Goal: Task Accomplishment & Management: Complete application form

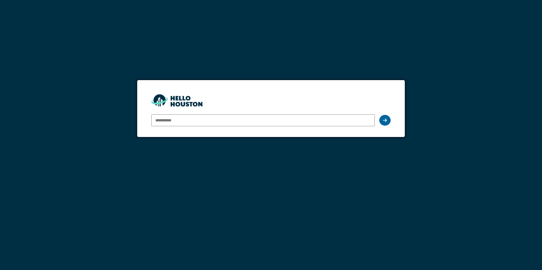
type input "**********"
click at [386, 122] on icon at bounding box center [385, 120] width 4 height 5
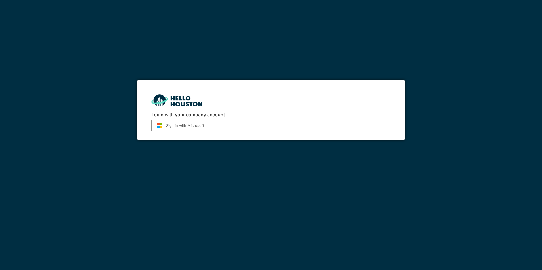
drag, startPoint x: 189, startPoint y: 124, endPoint x: 207, endPoint y: 127, distance: 18.0
click at [189, 124] on button "Sign in with Microsoft" at bounding box center [178, 126] width 55 height 12
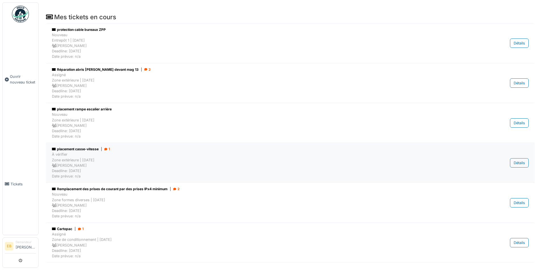
scroll to position [35, 0]
click at [21, 79] on span "Ouvrir nouveau ticket" at bounding box center [23, 79] width 26 height 11
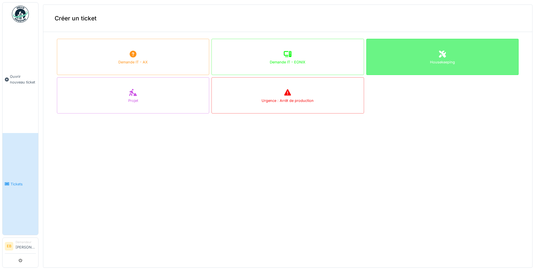
click at [440, 60] on div "Housekeeping" at bounding box center [442, 61] width 25 height 5
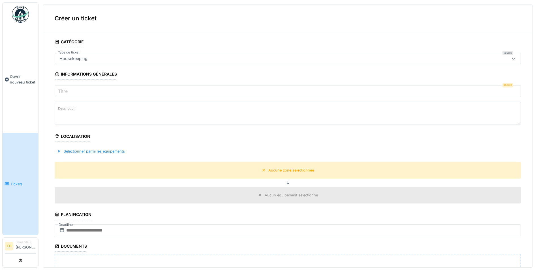
click at [114, 92] on input "Titre" at bounding box center [288, 91] width 467 height 12
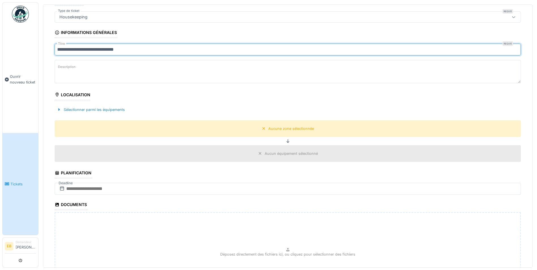
scroll to position [57, 0]
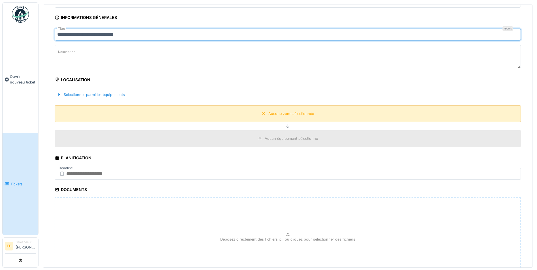
type input "**********"
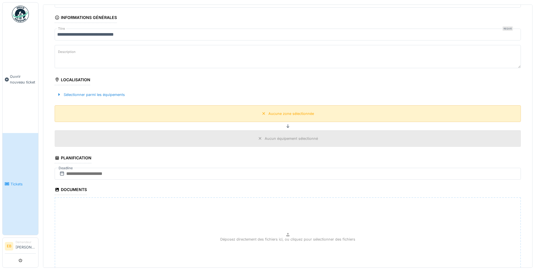
click at [284, 114] on div "Aucune zone sélectionnée" at bounding box center [292, 113] width 46 height 5
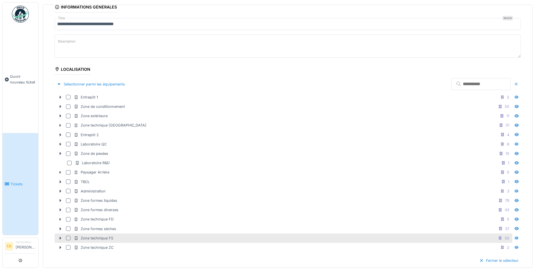
scroll to position [85, 0]
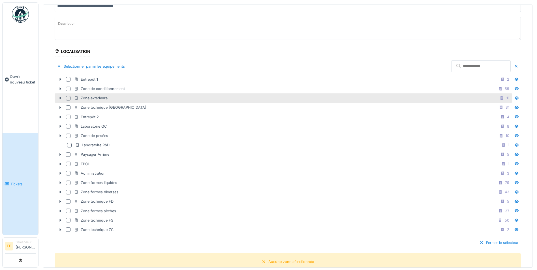
click at [94, 97] on div "Zone extérieure" at bounding box center [91, 97] width 34 height 5
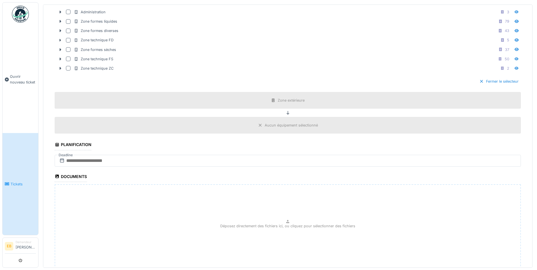
scroll to position [255, 0]
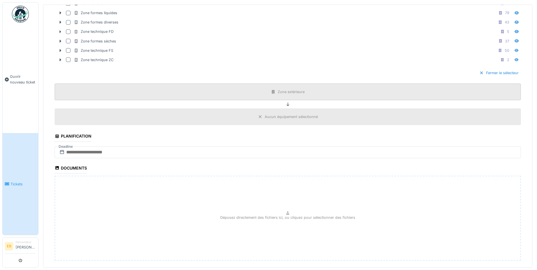
click at [283, 92] on div "Zone extérieure" at bounding box center [291, 91] width 27 height 5
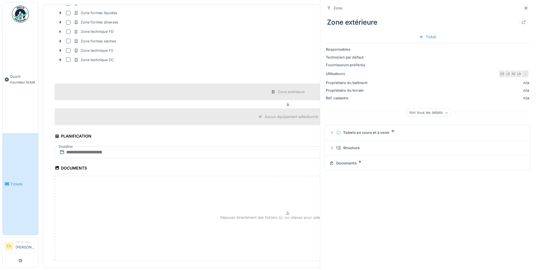
click at [188, 190] on div "Déposez directement des fichiers ici, ou cliquez pour sélectionner des fichiers" at bounding box center [288, 218] width 467 height 85
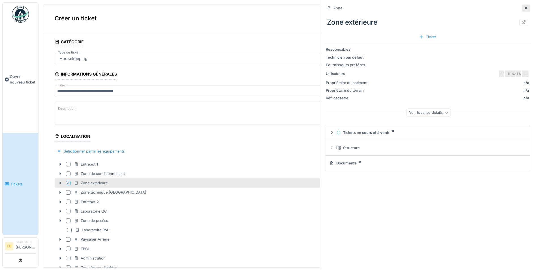
click at [525, 9] on icon at bounding box center [526, 8] width 3 height 3
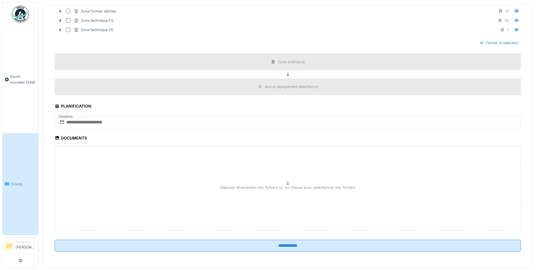
scroll to position [2, 0]
click at [257, 120] on input "text" at bounding box center [288, 122] width 467 height 12
click at [291, 168] on div "10" at bounding box center [291, 169] width 8 height 8
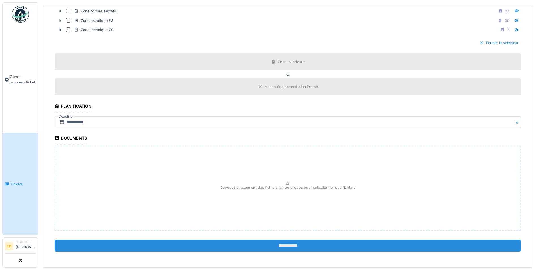
click at [281, 244] on input "**********" at bounding box center [288, 246] width 467 height 12
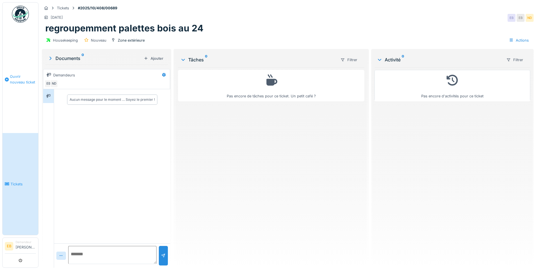
click at [20, 80] on span "Ouvrir nouveau ticket" at bounding box center [23, 79] width 26 height 11
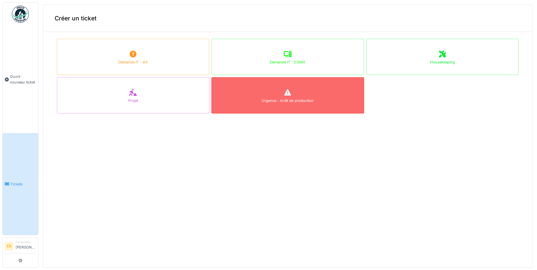
click at [310, 92] on div "Urgence : Arrêt de production" at bounding box center [288, 95] width 152 height 36
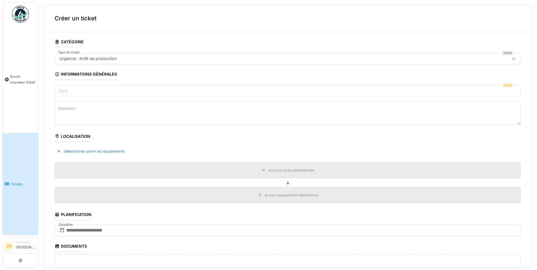
click at [107, 85] on input "Titre" at bounding box center [288, 91] width 467 height 12
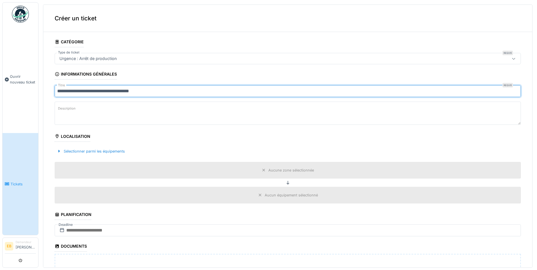
type input "**********"
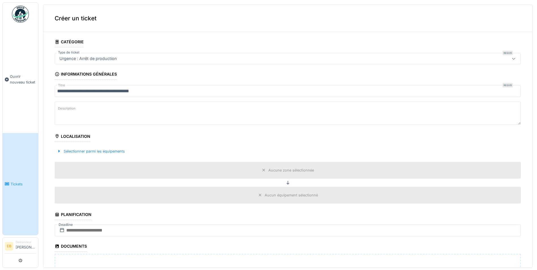
click at [292, 165] on div "Aucune zone sélectionnée" at bounding box center [288, 170] width 467 height 17
click at [289, 172] on div "Aucune zone sélectionnée" at bounding box center [292, 170] width 46 height 5
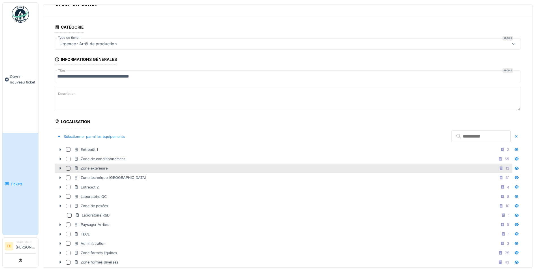
scroll to position [28, 0]
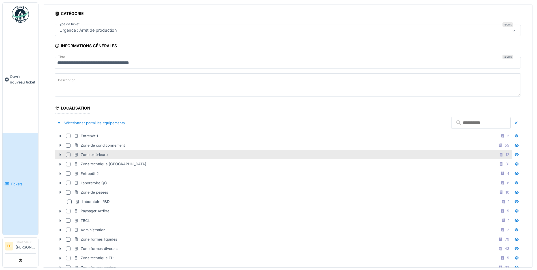
click at [69, 155] on div at bounding box center [68, 155] width 5 height 5
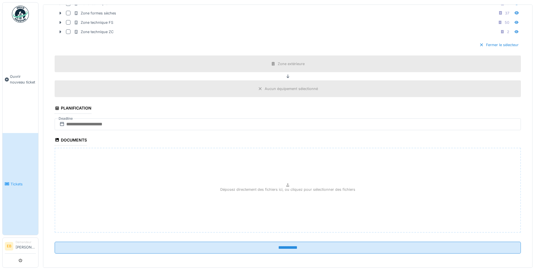
scroll to position [283, 0]
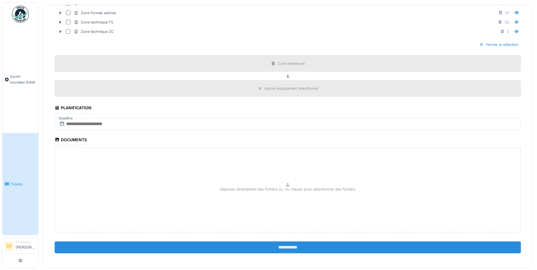
click at [288, 251] on input "**********" at bounding box center [288, 248] width 467 height 12
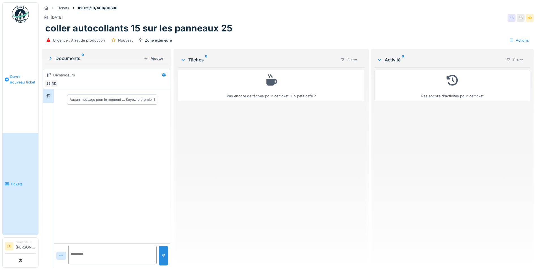
click at [23, 72] on link "Ouvrir nouveau ticket" at bounding box center [21, 79] width 36 height 107
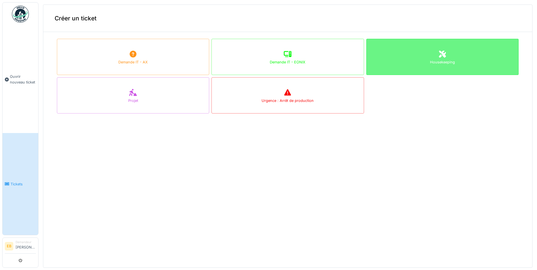
click at [436, 68] on div "Housekeeping" at bounding box center [443, 57] width 152 height 36
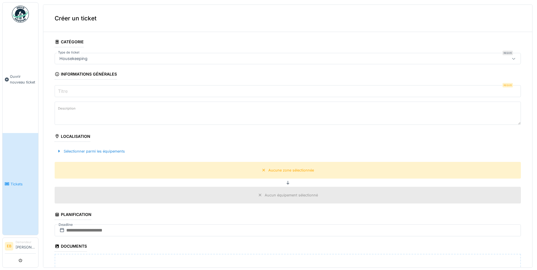
click at [137, 87] on input "Titre" at bounding box center [288, 91] width 467 height 12
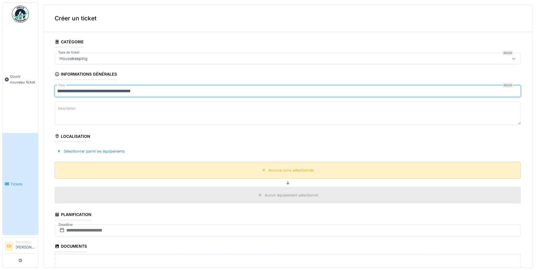
type input "**********"
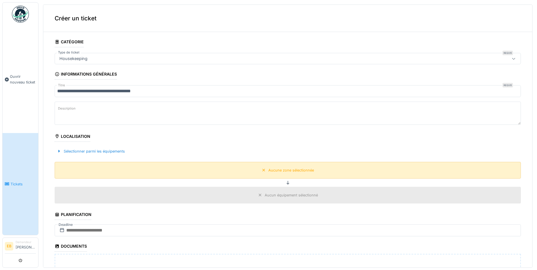
click at [281, 173] on div "Aucune zone sélectionnée" at bounding box center [292, 170] width 46 height 5
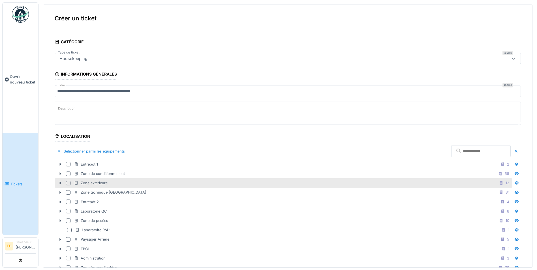
click at [69, 184] on div at bounding box center [68, 183] width 5 height 5
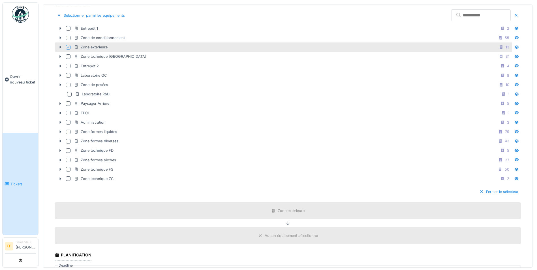
scroll to position [227, 0]
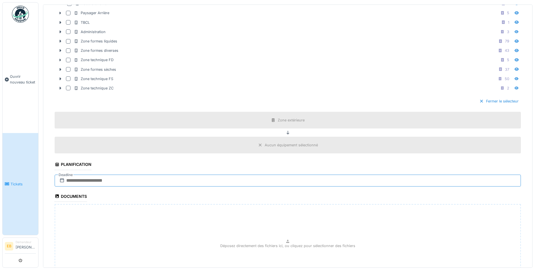
click at [116, 182] on input "text" at bounding box center [288, 181] width 467 height 12
click at [291, 256] on div "31" at bounding box center [291, 255] width 8 height 8
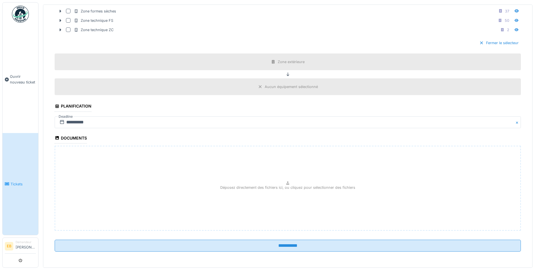
scroll to position [2, 0]
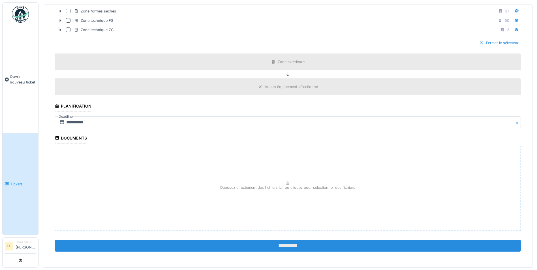
click at [288, 244] on input "**********" at bounding box center [288, 246] width 467 height 12
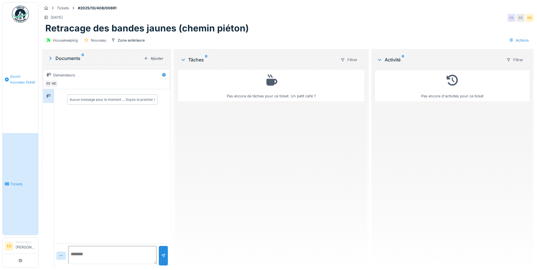
click at [22, 79] on span "Ouvrir nouveau ticket" at bounding box center [23, 79] width 26 height 11
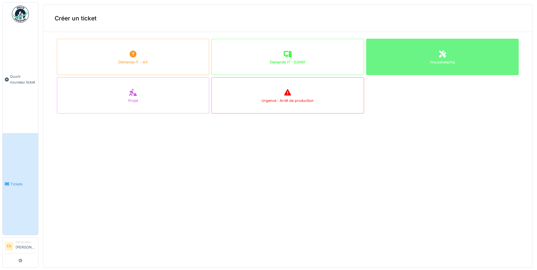
click at [439, 55] on div "Housekeeping" at bounding box center [443, 57] width 152 height 36
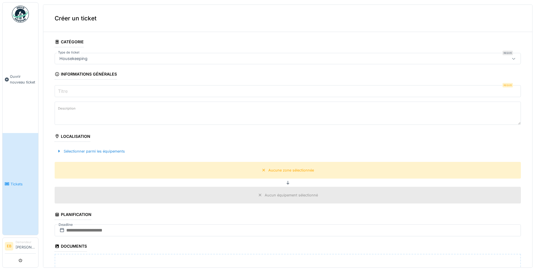
click at [88, 88] on input "Titre" at bounding box center [288, 91] width 467 height 12
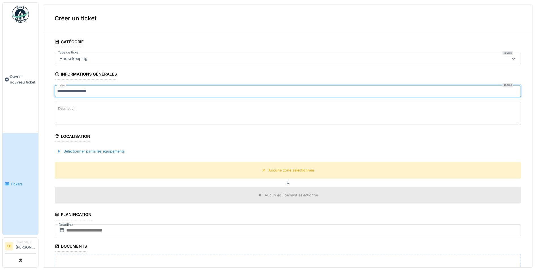
type input "**********"
click at [103, 110] on textarea "Description" at bounding box center [288, 113] width 467 height 23
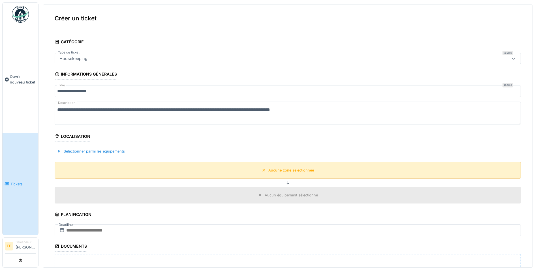
type textarea "**********"
click at [311, 172] on div "Aucune zone sélectionnée" at bounding box center [288, 170] width 467 height 17
click at [291, 173] on div "Aucune zone sélectionnée" at bounding box center [292, 170] width 46 height 5
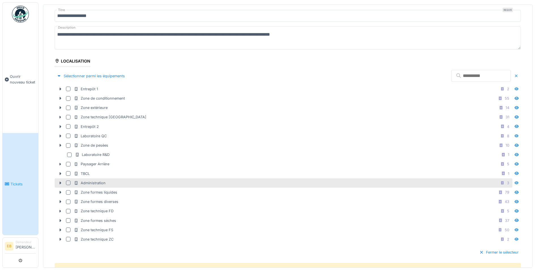
scroll to position [85, 0]
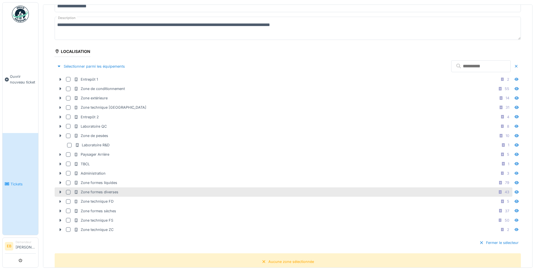
click at [67, 193] on div at bounding box center [68, 192] width 5 height 5
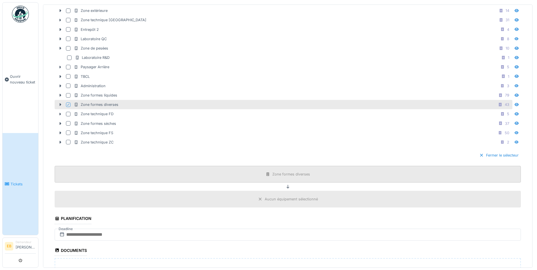
scroll to position [198, 0]
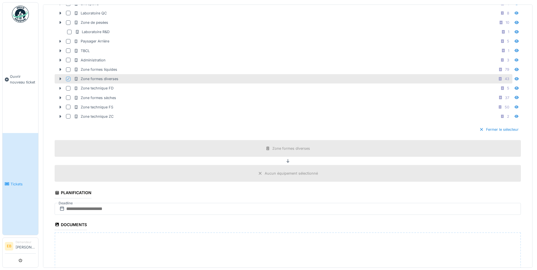
click at [277, 175] on div "Aucun équipement sélectionné" at bounding box center [291, 173] width 53 height 5
click at [109, 208] on input "text" at bounding box center [288, 209] width 467 height 12
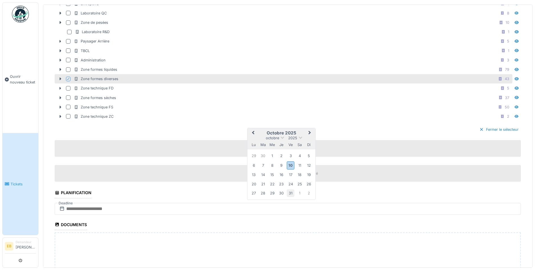
click at [288, 195] on div "31" at bounding box center [291, 194] width 8 height 8
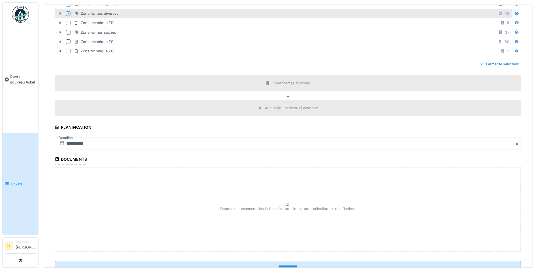
scroll to position [285, 0]
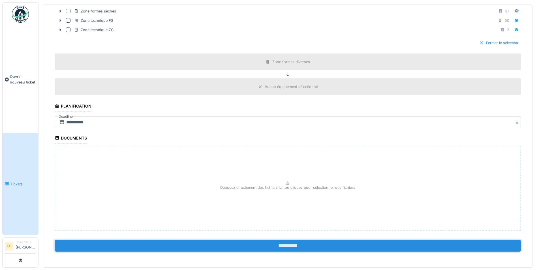
click at [293, 246] on input "**********" at bounding box center [288, 246] width 467 height 12
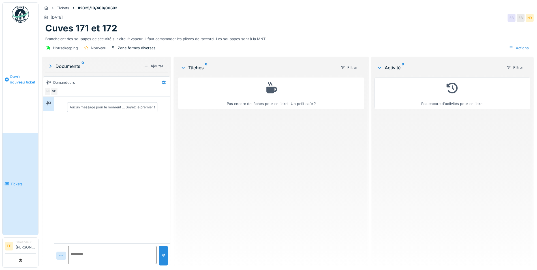
click at [23, 76] on span "Ouvrir nouveau ticket" at bounding box center [23, 79] width 26 height 11
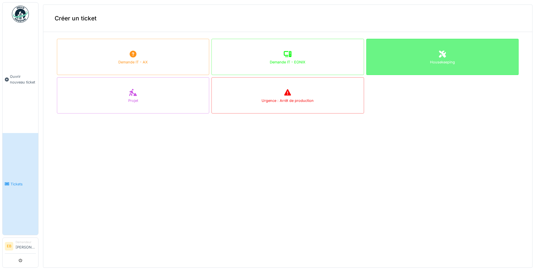
click at [438, 56] on icon at bounding box center [442, 54] width 8 height 7
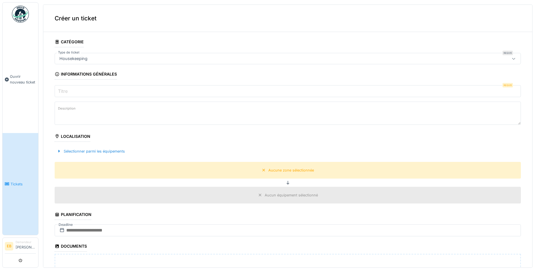
click at [22, 191] on link "Tickets" at bounding box center [21, 184] width 36 height 102
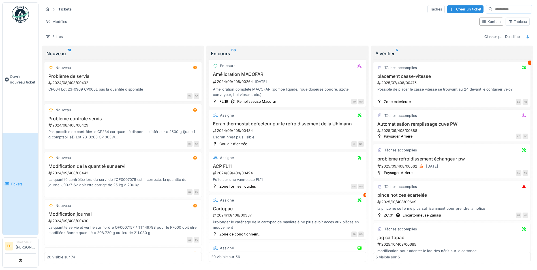
scroll to position [368, 0]
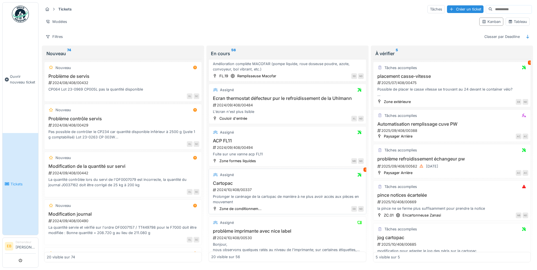
click at [240, 188] on div "2024/10/408/00337" at bounding box center [288, 189] width 152 height 5
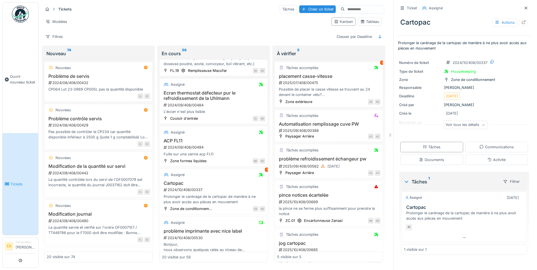
scroll to position [4, 0]
click at [482, 124] on icon at bounding box center [483, 125] width 3 height 3
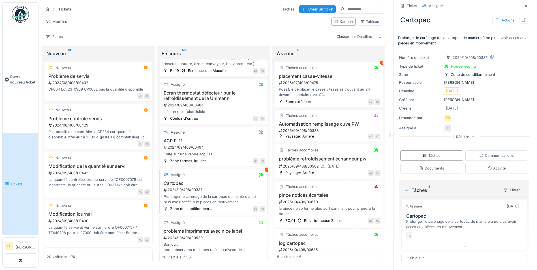
click at [265, 171] on div "1" at bounding box center [267, 170] width 4 height 4
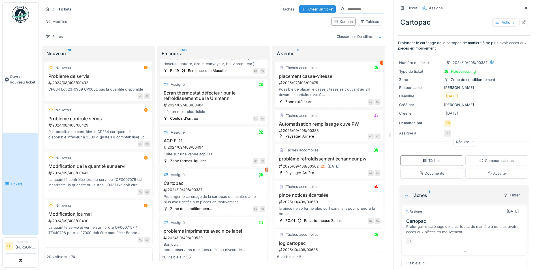
scroll to position [5, 0]
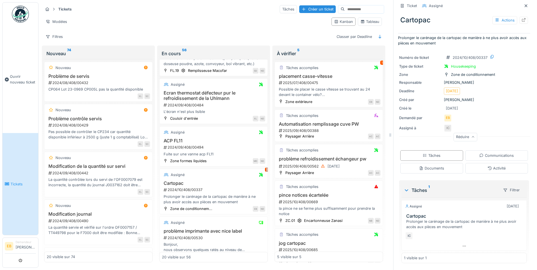
click at [423, 188] on div "Tâches 1" at bounding box center [451, 190] width 95 height 7
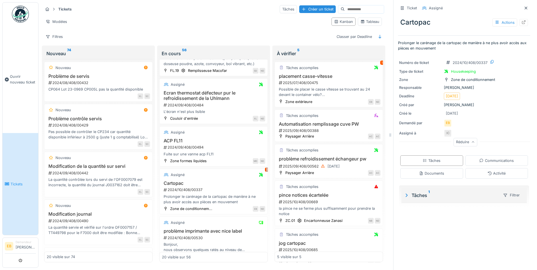
scroll to position [0, 0]
click at [429, 196] on sup "1" at bounding box center [429, 195] width 1 height 7
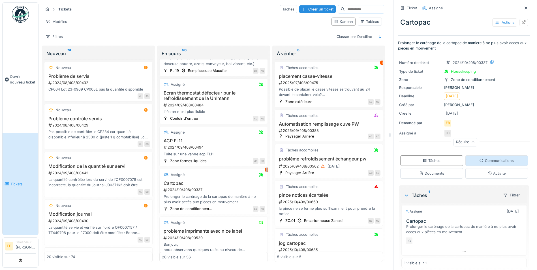
click at [481, 159] on div "Communications" at bounding box center [497, 160] width 35 height 5
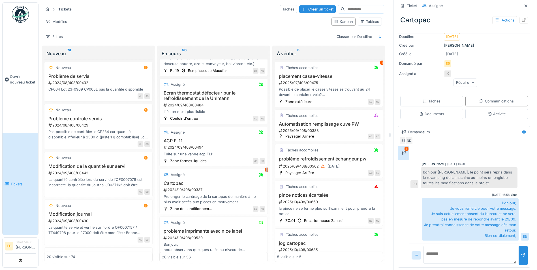
scroll to position [34, 0]
click at [462, 255] on textarea at bounding box center [470, 255] width 93 height 18
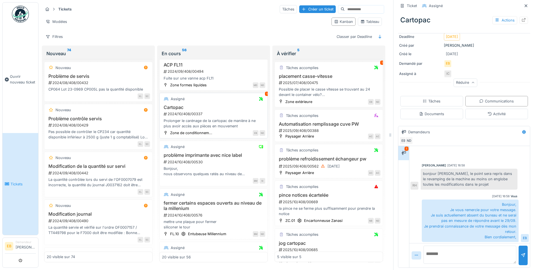
scroll to position [480, 0]
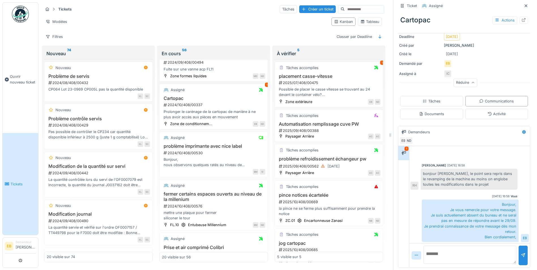
click at [20, 183] on span "Tickets" at bounding box center [22, 184] width 25 height 5
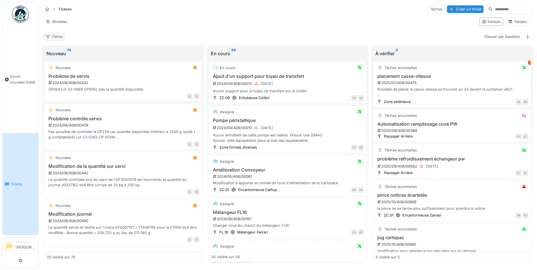
click at [56, 37] on div "Filtres" at bounding box center [54, 37] width 22 height 8
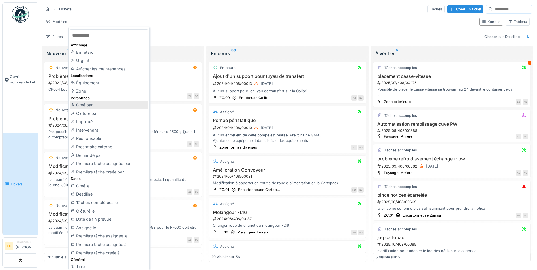
click at [86, 104] on div "Créé par" at bounding box center [109, 105] width 79 height 8
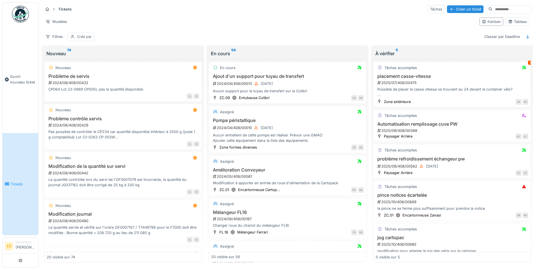
click at [83, 36] on div "Créé par" at bounding box center [84, 36] width 15 height 5
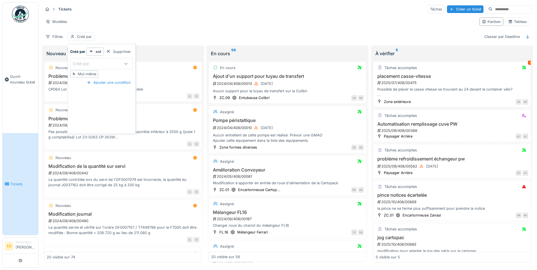
click at [91, 75] on div "Moi-même" at bounding box center [87, 73] width 18 height 5
type input "*****"
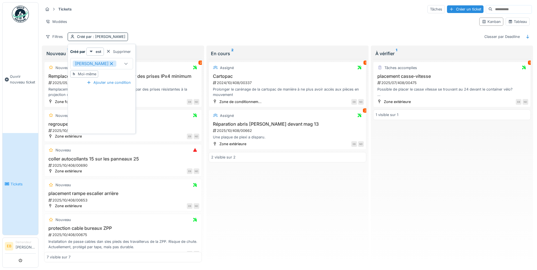
click at [205, 28] on div "Tickets Tâches Créer un ticket Modèles Kanban Tableau Filtres Créé par : Eric B…" at bounding box center [288, 22] width 494 height 41
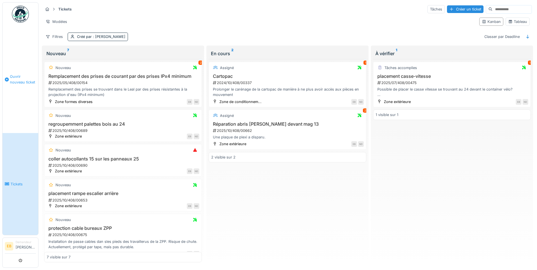
click at [14, 79] on span "Ouvrir nouveau ticket" at bounding box center [23, 79] width 26 height 11
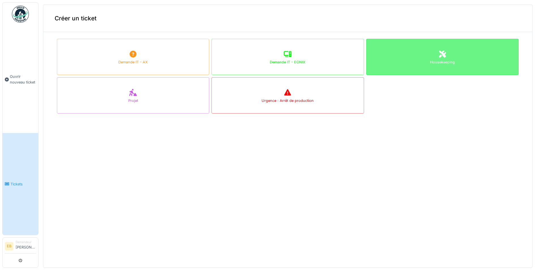
click at [396, 69] on div "Housekeeping" at bounding box center [443, 57] width 152 height 36
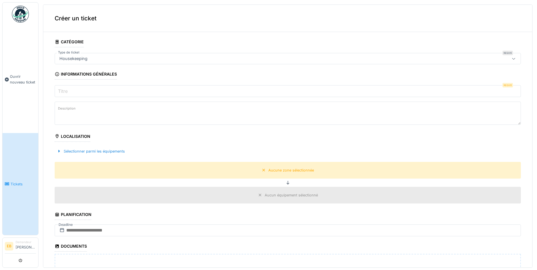
click at [92, 92] on input "Titre" at bounding box center [288, 91] width 467 height 12
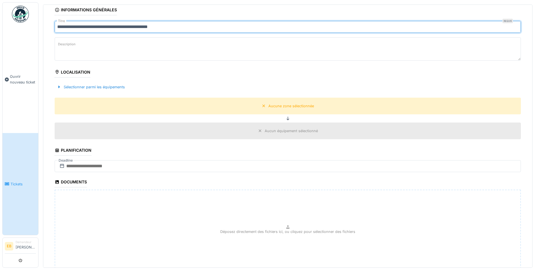
scroll to position [85, 0]
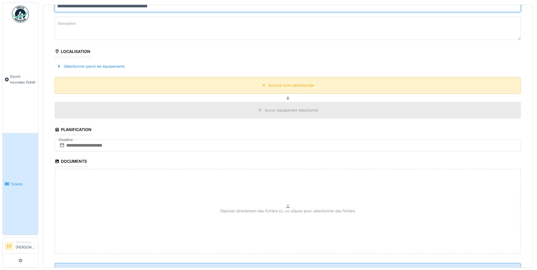
type input "**********"
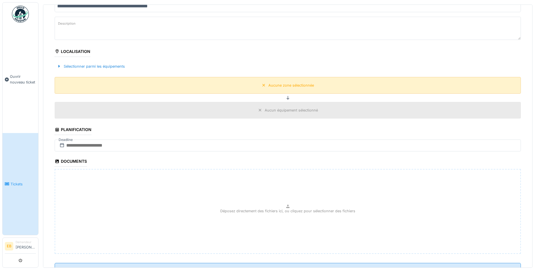
click at [295, 87] on div "Aucune zone sélectionnée" at bounding box center [292, 85] width 46 height 5
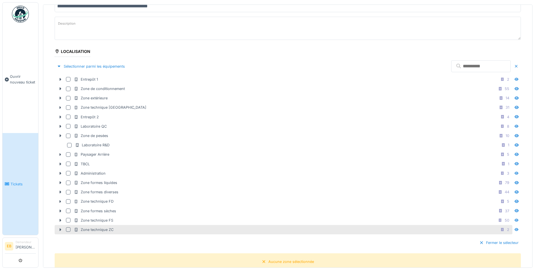
click at [104, 229] on div "Zone technique ZC" at bounding box center [94, 229] width 40 height 5
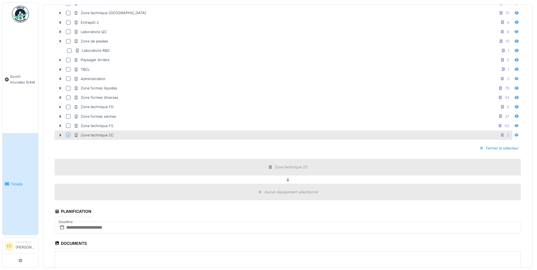
scroll to position [198, 0]
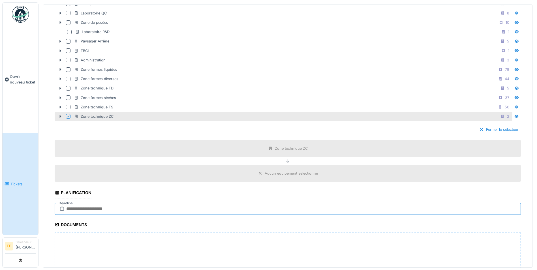
click at [128, 207] on input "text" at bounding box center [288, 209] width 467 height 12
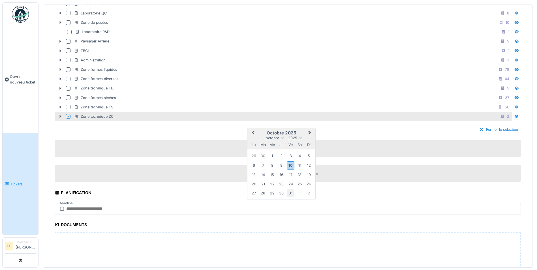
click at [294, 195] on div "31" at bounding box center [291, 194] width 8 height 8
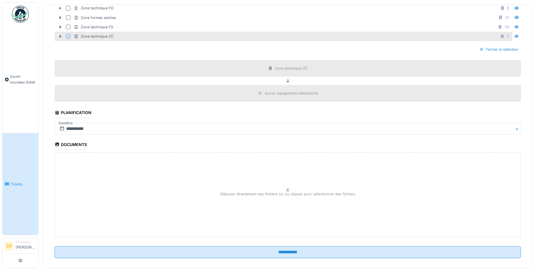
scroll to position [285, 0]
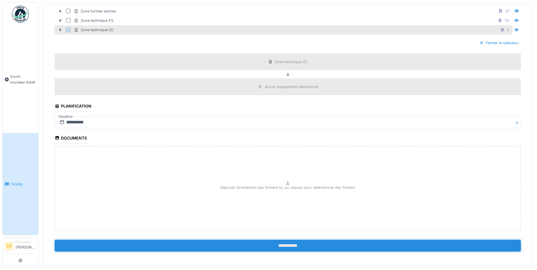
click at [288, 240] on input "**********" at bounding box center [288, 246] width 467 height 12
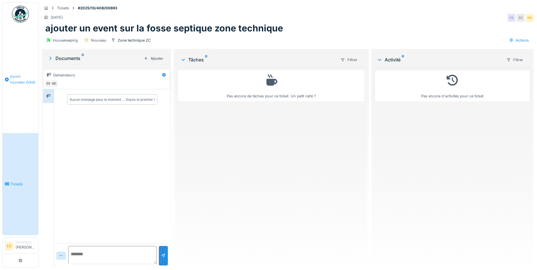
click at [13, 81] on span "Ouvrir nouveau ticket" at bounding box center [23, 79] width 26 height 11
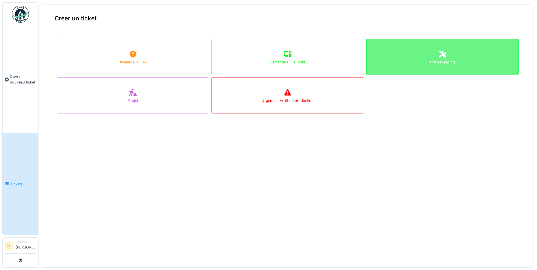
click at [437, 60] on div "Housekeeping" at bounding box center [442, 61] width 25 height 5
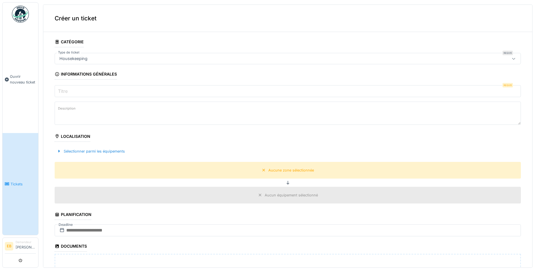
click at [80, 94] on input "Titre" at bounding box center [288, 91] width 467 height 12
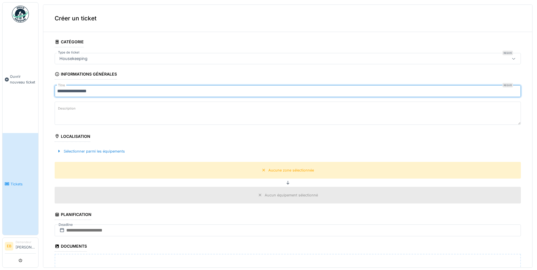
type input "**********"
click at [159, 116] on textarea "Description" at bounding box center [288, 113] width 467 height 23
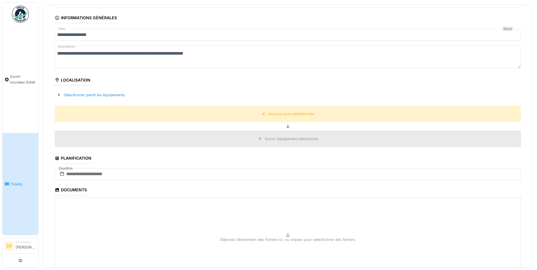
scroll to position [57, 0]
type textarea "**********"
click at [300, 118] on div "Aucune zone sélectionnée" at bounding box center [288, 113] width 467 height 17
click at [299, 114] on div "Aucune zone sélectionnée" at bounding box center [292, 113] width 46 height 5
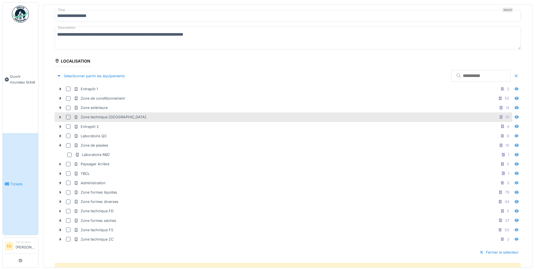
scroll to position [85, 0]
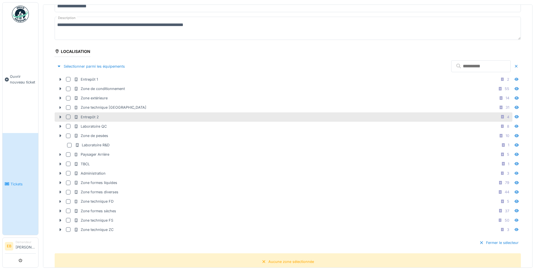
click at [69, 117] on div at bounding box center [68, 117] width 5 height 5
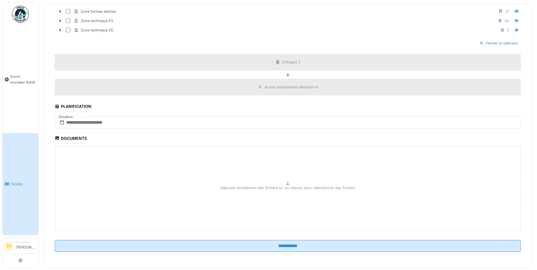
scroll to position [285, 0]
click at [259, 122] on input "text" at bounding box center [288, 122] width 467 height 12
click at [290, 196] on div "31" at bounding box center [291, 197] width 8 height 8
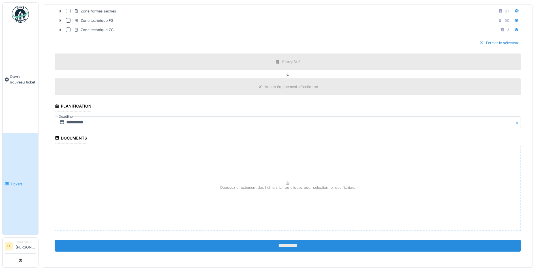
click at [285, 245] on input "**********" at bounding box center [288, 246] width 467 height 12
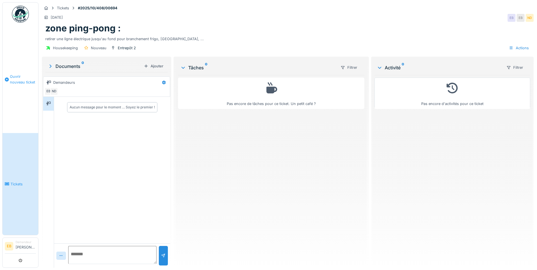
click at [18, 79] on span "Ouvrir nouveau ticket" at bounding box center [23, 79] width 26 height 11
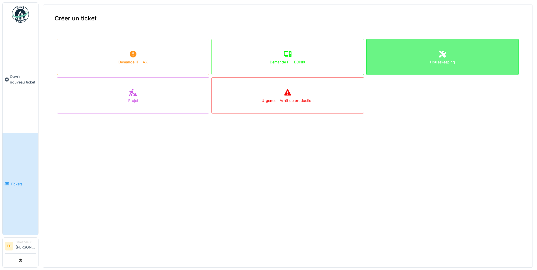
click at [427, 44] on div "Housekeeping" at bounding box center [443, 57] width 152 height 36
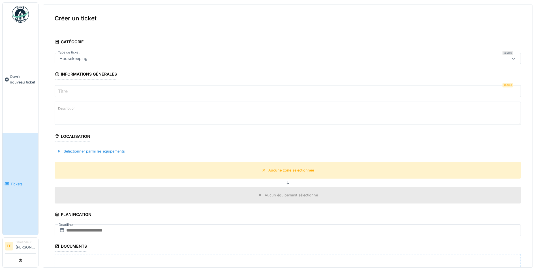
click at [135, 86] on input "Titre" at bounding box center [288, 91] width 467 height 12
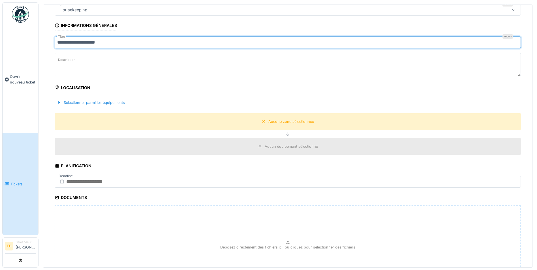
scroll to position [57, 0]
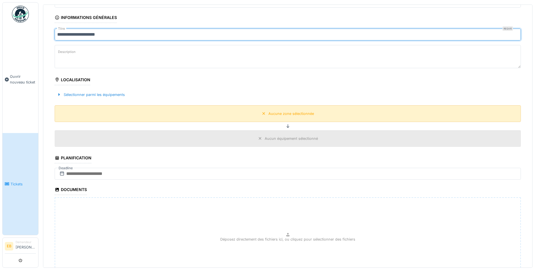
type input "**********"
click at [314, 115] on div "Aucune zone sélectionnée" at bounding box center [288, 113] width 467 height 17
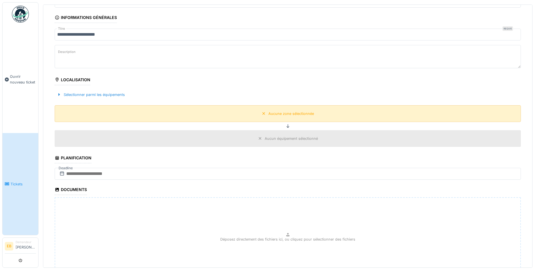
click at [298, 116] on div "Aucune zone sélectionnée" at bounding box center [292, 113] width 46 height 5
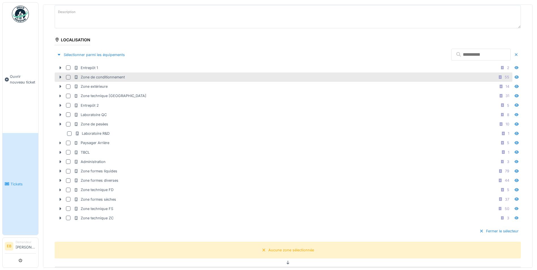
scroll to position [113, 0]
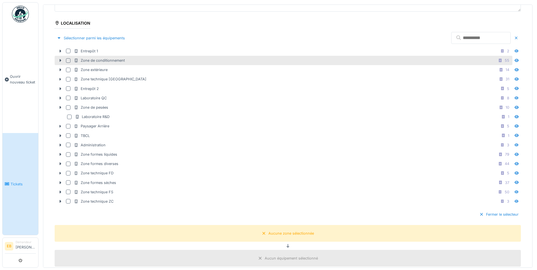
click at [67, 59] on div at bounding box center [68, 60] width 5 height 5
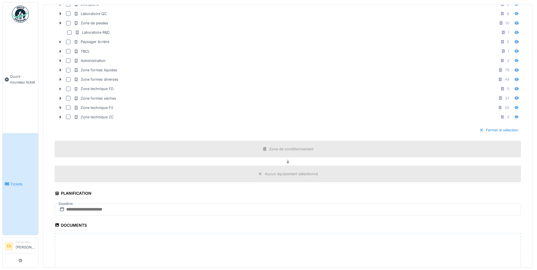
scroll to position [198, 0]
click at [287, 172] on div "Aucun équipement sélectionné" at bounding box center [291, 173] width 53 height 5
click at [285, 175] on div "Aucun équipement sélectionné" at bounding box center [291, 173] width 53 height 5
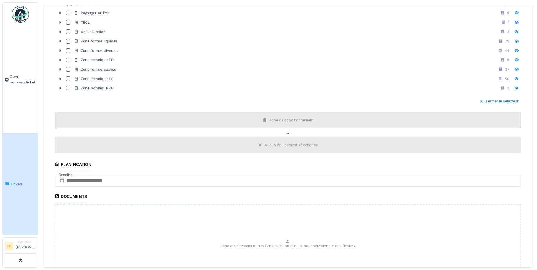
click at [289, 121] on div "Zone de conditionnement" at bounding box center [291, 120] width 44 height 5
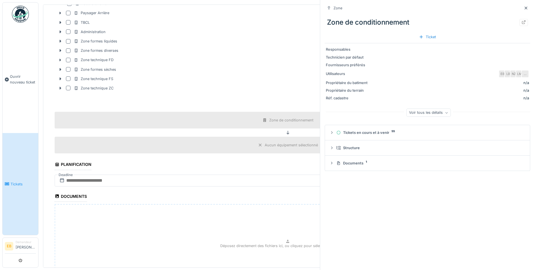
click at [310, 144] on div "Aucun équipement sélectionné" at bounding box center [291, 144] width 53 height 5
click at [303, 147] on div "Aucun équipement sélectionné" at bounding box center [291, 144] width 53 height 5
click at [299, 172] on fieldset "**********" at bounding box center [288, 62] width 467 height 504
click at [524, 10] on div at bounding box center [526, 7] width 5 height 5
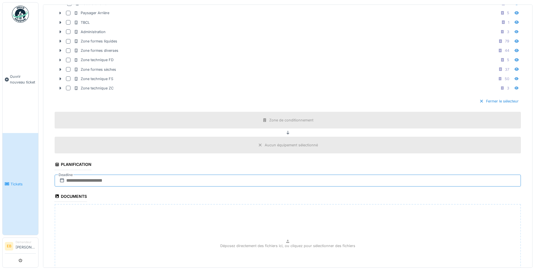
click at [126, 183] on input "text" at bounding box center [288, 181] width 467 height 12
click at [292, 254] on div "31" at bounding box center [291, 255] width 8 height 8
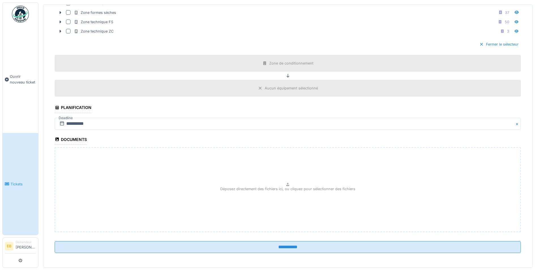
scroll to position [285, 0]
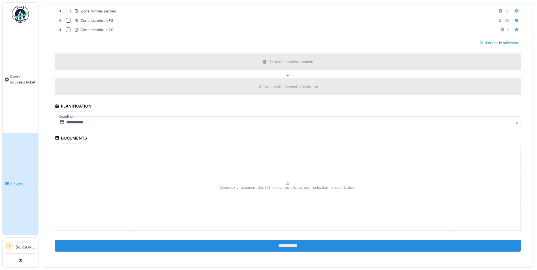
click at [289, 248] on input "**********" at bounding box center [288, 246] width 467 height 12
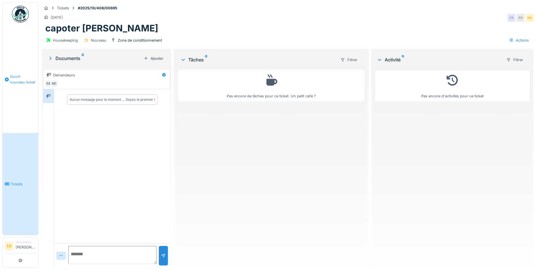
click at [12, 81] on span "Ouvrir nouveau ticket" at bounding box center [23, 79] width 26 height 11
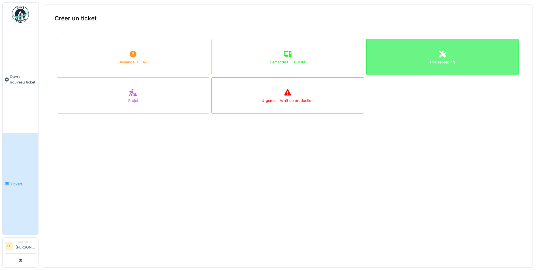
click at [460, 65] on div "Housekeeping" at bounding box center [443, 57] width 152 height 36
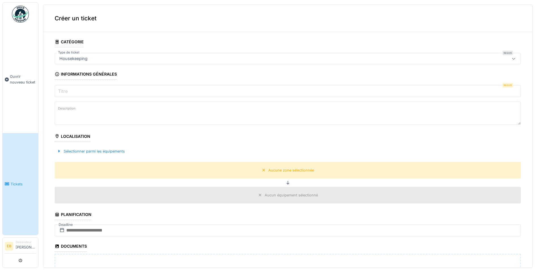
click at [112, 91] on input "Titre" at bounding box center [288, 91] width 467 height 12
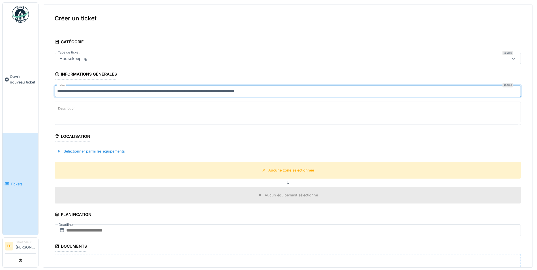
type input "**********"
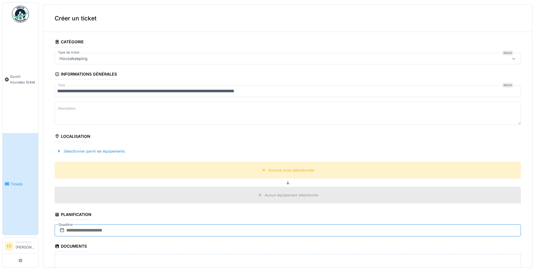
click at [128, 232] on input "text" at bounding box center [288, 231] width 467 height 12
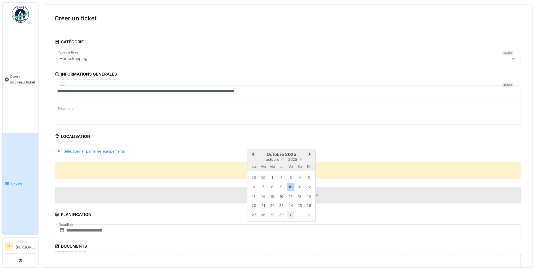
click at [292, 215] on div "31" at bounding box center [291, 215] width 8 height 8
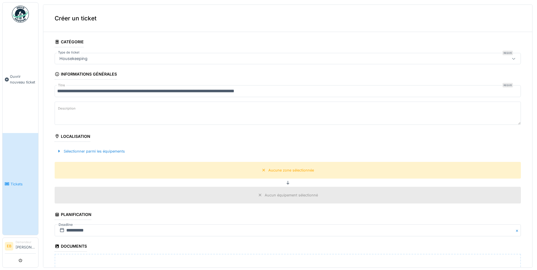
click at [83, 118] on textarea "Description" at bounding box center [288, 113] width 467 height 23
click at [284, 173] on div "Aucune zone sélectionnée" at bounding box center [288, 170] width 56 height 7
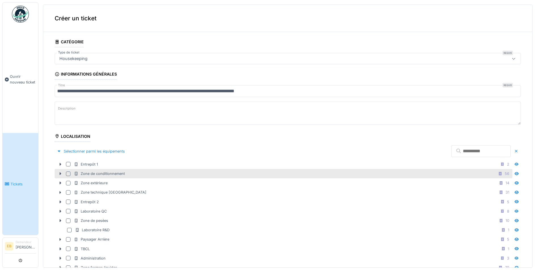
click at [69, 173] on div at bounding box center [68, 174] width 5 height 5
click at [60, 174] on icon at bounding box center [61, 174] width 2 height 3
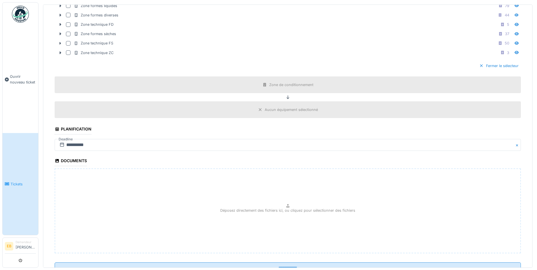
scroll to position [359, 0]
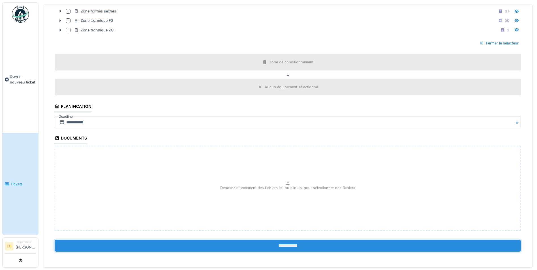
click at [299, 248] on input "**********" at bounding box center [288, 246] width 467 height 12
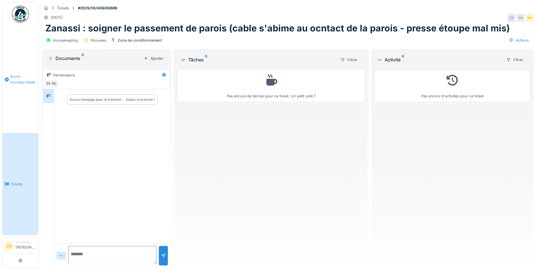
click at [23, 77] on span "Ouvrir nouveau ticket" at bounding box center [23, 79] width 26 height 11
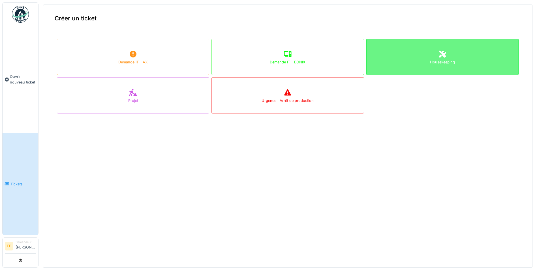
click at [453, 67] on div "Housekeeping" at bounding box center [443, 57] width 152 height 36
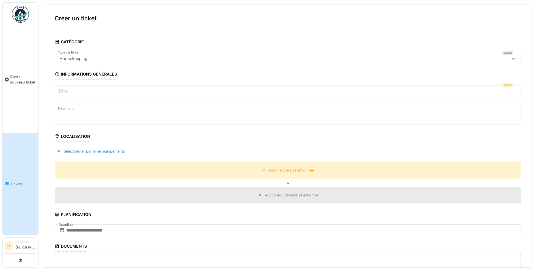
click at [110, 88] on input "Titre" at bounding box center [288, 91] width 467 height 12
type input "*"
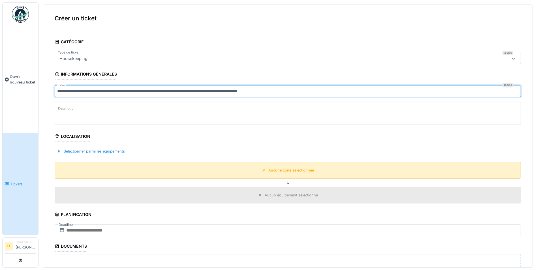
type input "**********"
click at [293, 176] on div "Aucune zone sélectionnée" at bounding box center [288, 170] width 467 height 17
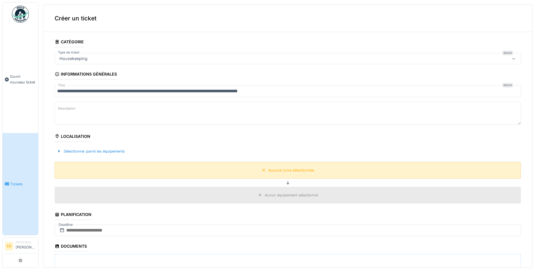
click at [294, 174] on div "Aucune zone sélectionnée" at bounding box center [288, 170] width 467 height 17
click at [295, 171] on div "Aucune zone sélectionnée" at bounding box center [292, 170] width 46 height 5
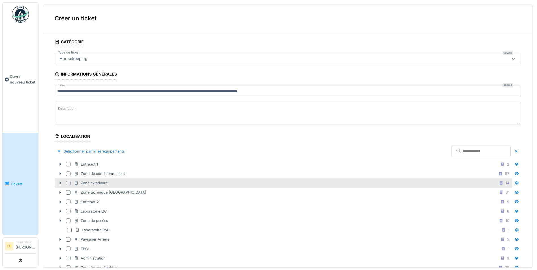
click at [69, 185] on div at bounding box center [68, 183] width 5 height 5
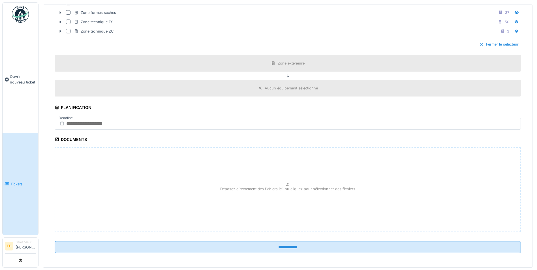
scroll to position [285, 0]
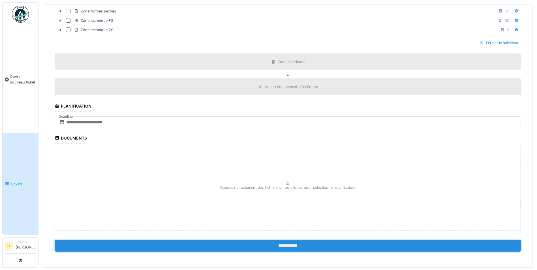
click at [286, 248] on input "**********" at bounding box center [288, 246] width 467 height 12
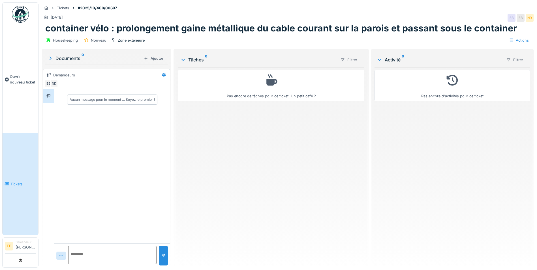
click at [35, 182] on span "Tickets" at bounding box center [22, 184] width 25 height 5
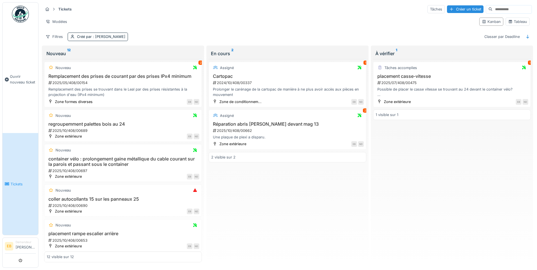
click at [17, 183] on link "Tickets" at bounding box center [21, 184] width 36 height 102
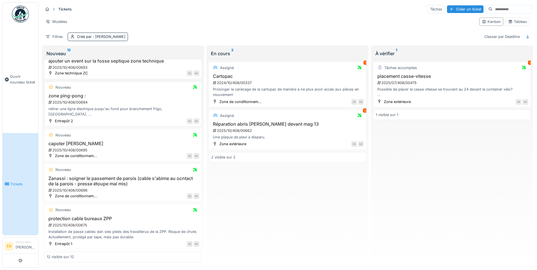
scroll to position [295, 0]
click at [528, 63] on div "1" at bounding box center [530, 63] width 4 height 4
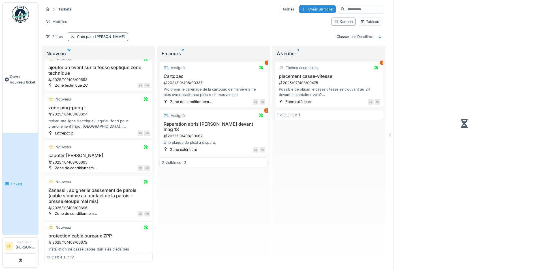
scroll to position [305, 0]
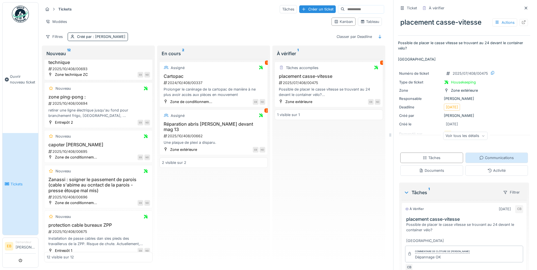
click at [483, 157] on div "Communications" at bounding box center [497, 157] width 35 height 5
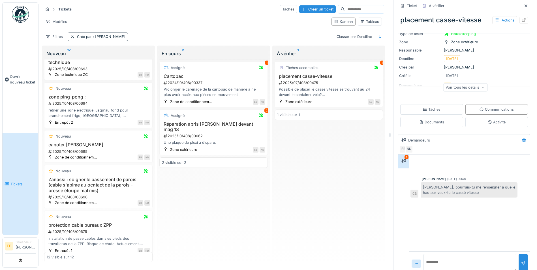
scroll to position [57, 0]
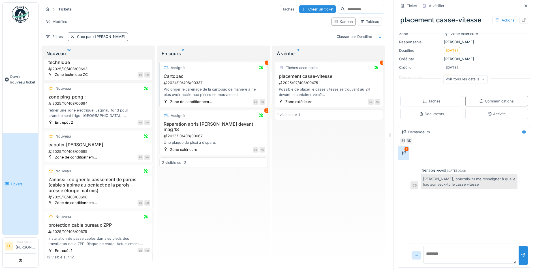
click at [218, 89] on div "Prolonger le carénage de la cartopac de manière à ne plus avoir accès aux pièce…" at bounding box center [213, 92] width 103 height 11
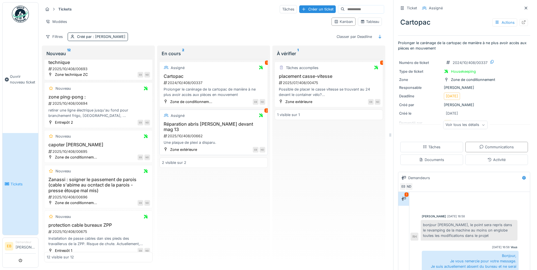
scroll to position [34, 0]
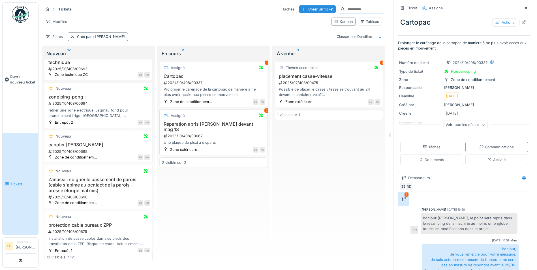
click at [216, 140] on div "Une plaque de plexi a disparu." at bounding box center [213, 142] width 103 height 5
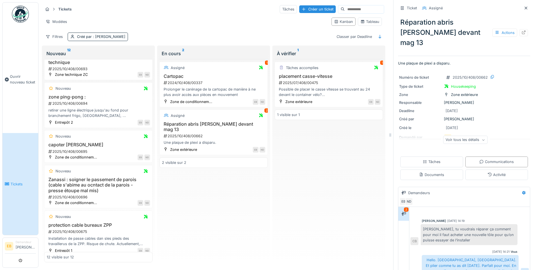
scroll to position [10, 0]
click at [241, 99] on div "EB ND" at bounding box center [241, 102] width 50 height 6
click at [233, 87] on div "Prolonger le carénage de la cartopac de manière à ne plus avoir accès aux pièce…" at bounding box center [213, 92] width 103 height 11
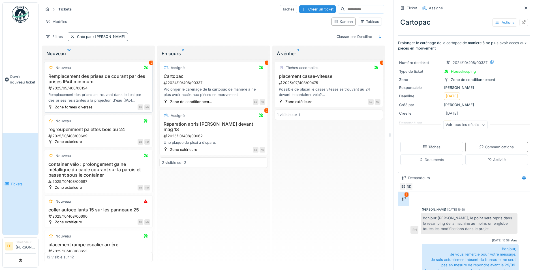
click at [149, 63] on div "2" at bounding box center [151, 63] width 5 height 4
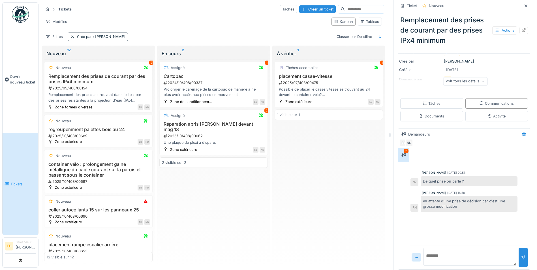
scroll to position [67, 0]
click at [444, 251] on textarea at bounding box center [470, 255] width 93 height 18
click at [436, 201] on div "en attente d'une prise de décision car c'est une grosse modification" at bounding box center [469, 201] width 97 height 15
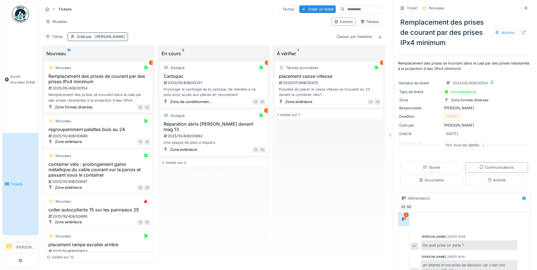
scroll to position [0, 0]
click at [468, 148] on div "Voir tous les détails" at bounding box center [465, 145] width 44 height 8
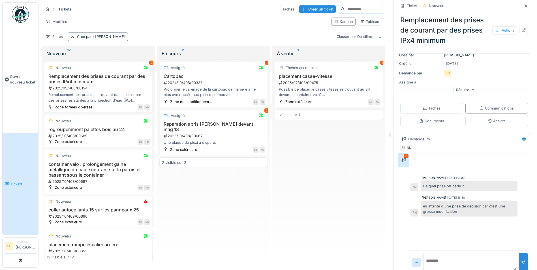
scroll to position [77, 0]
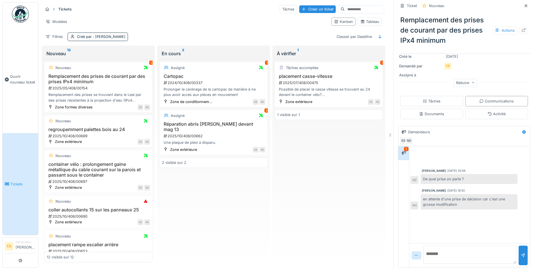
click at [463, 259] on textarea at bounding box center [470, 255] width 93 height 18
